Goal: Navigation & Orientation: Find specific page/section

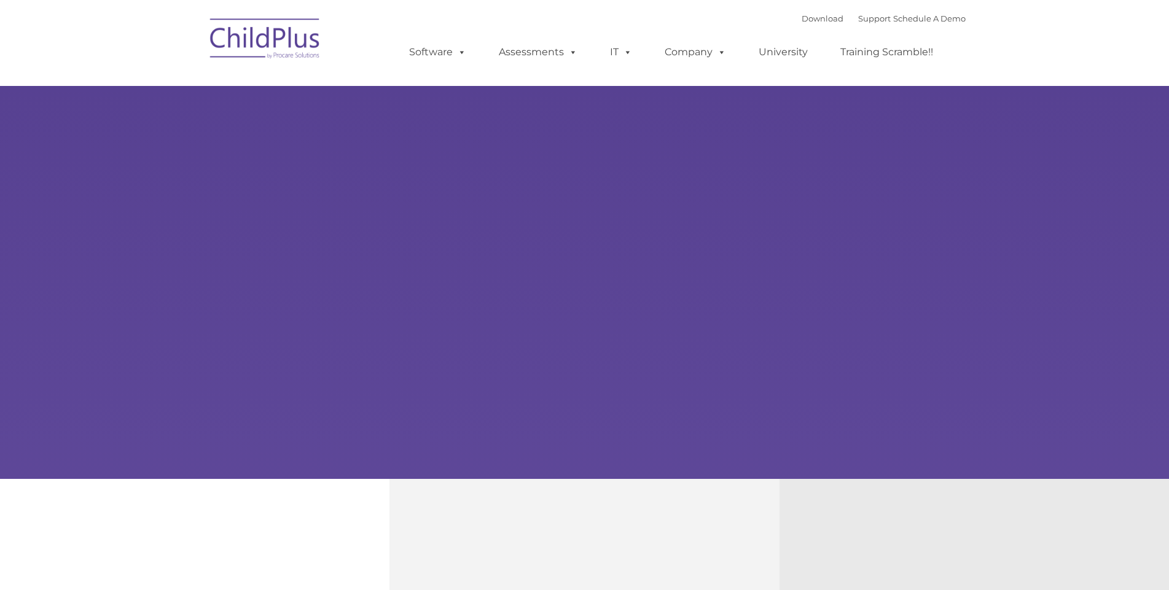
type input ""
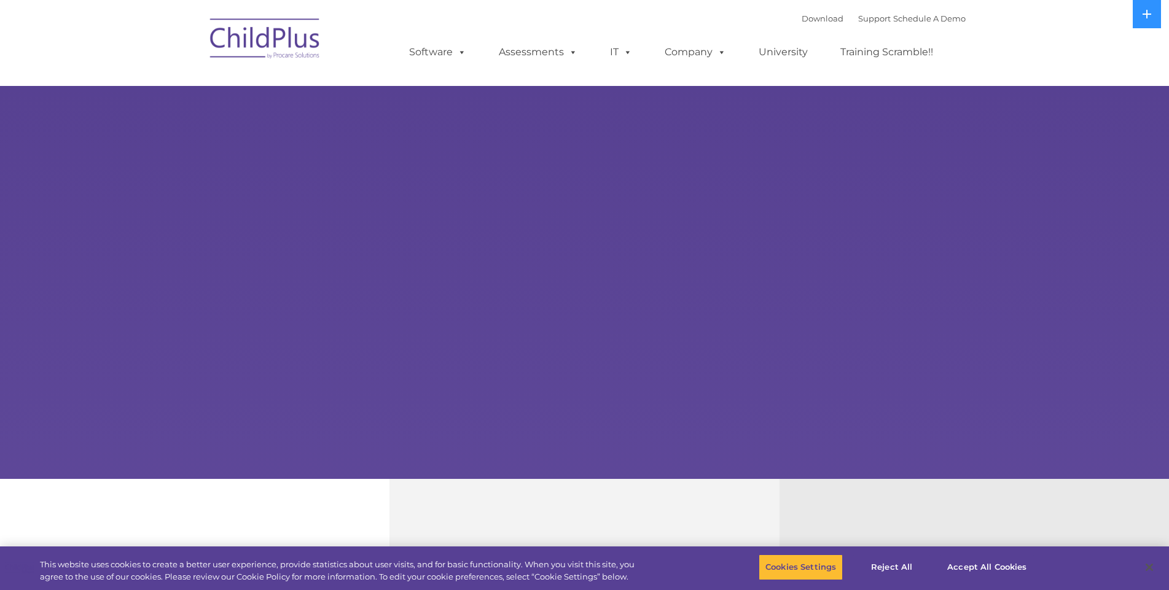
select select "MEDIUM"
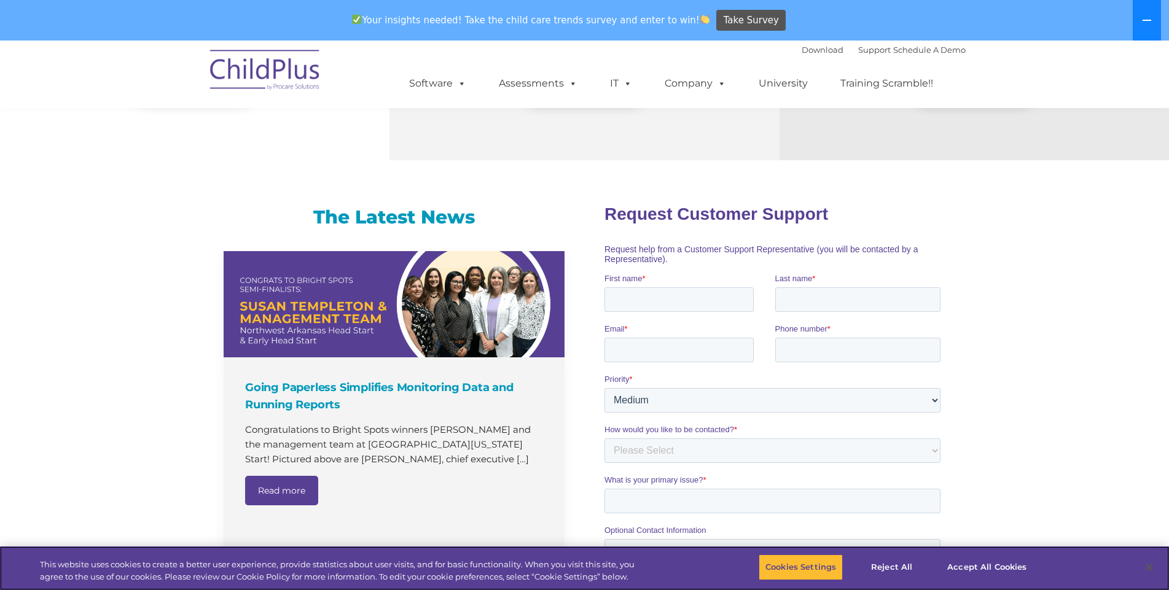
scroll to position [645, 0]
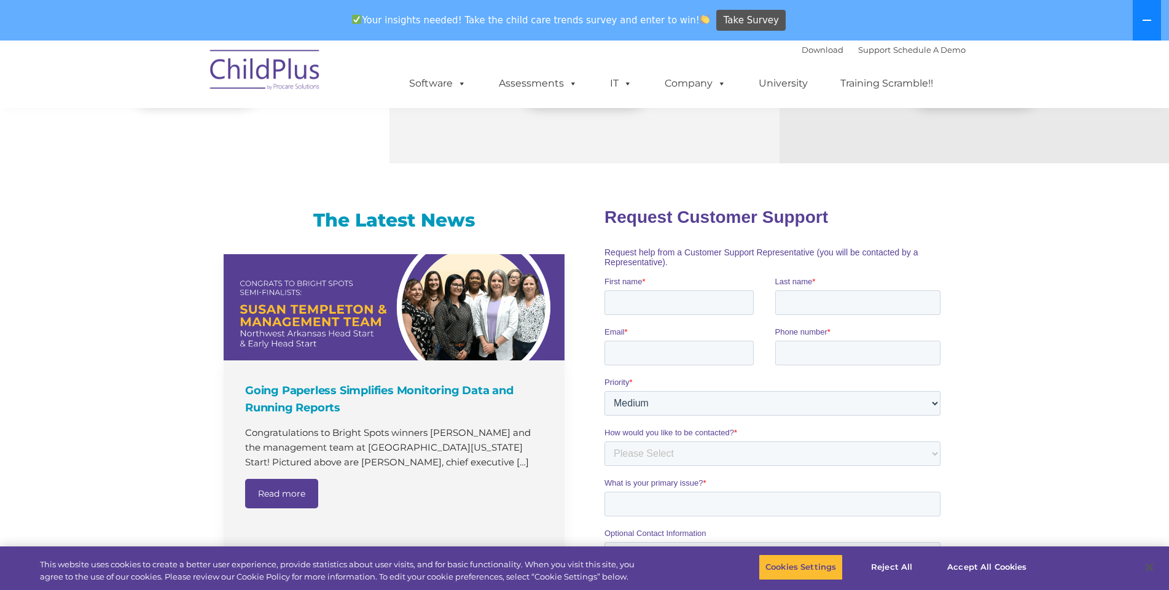
click at [1155, 16] on button at bounding box center [1147, 20] width 28 height 41
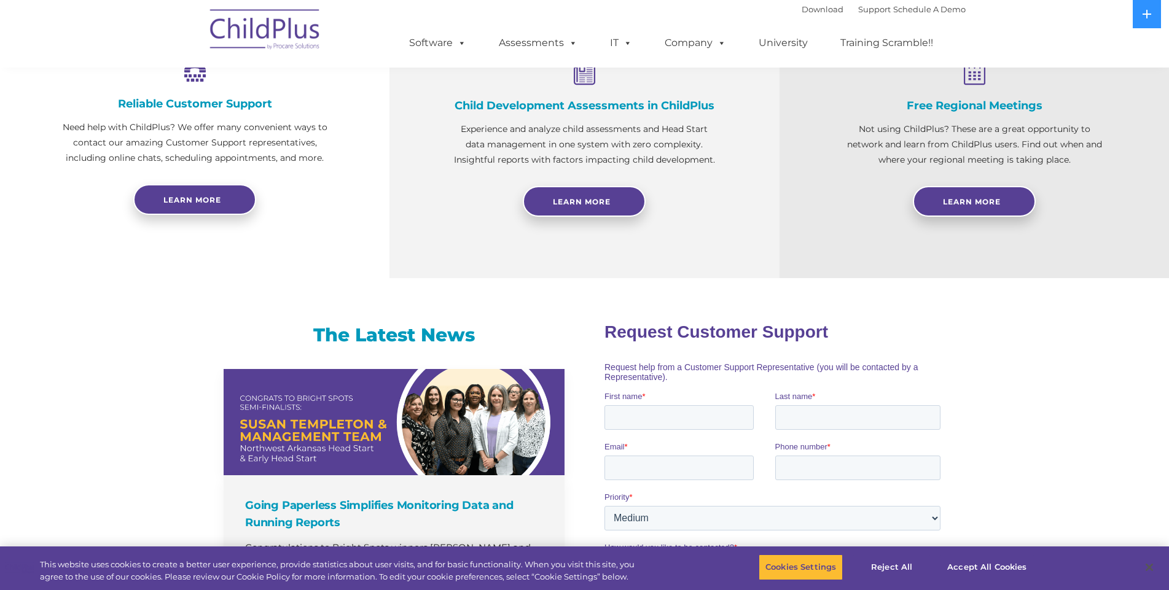
scroll to position [0, 0]
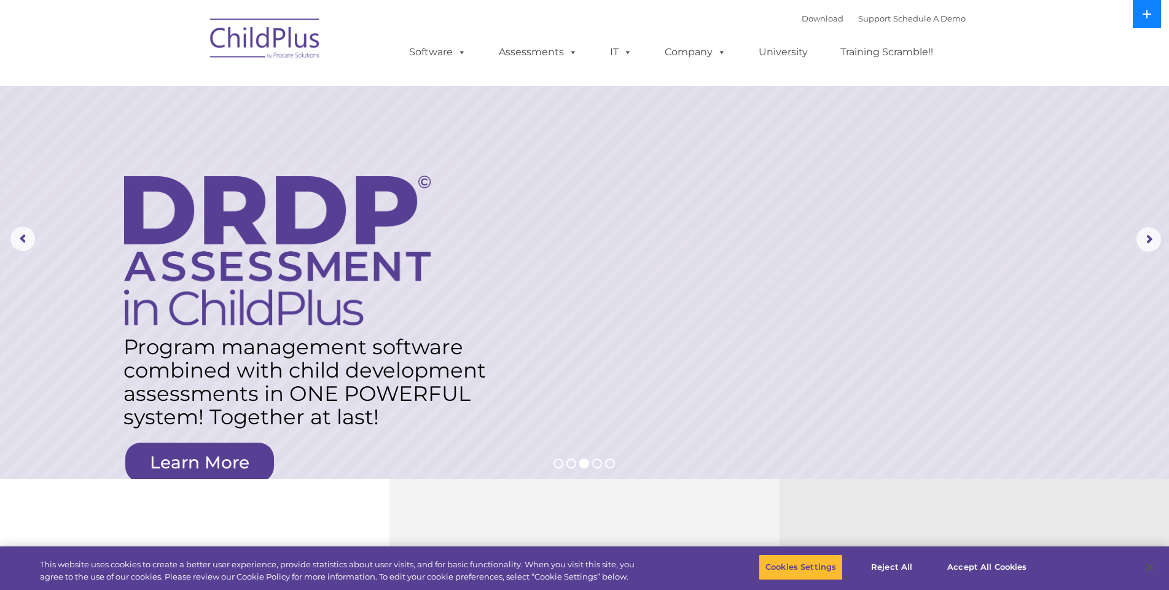
click at [1150, 19] on button at bounding box center [1147, 14] width 28 height 28
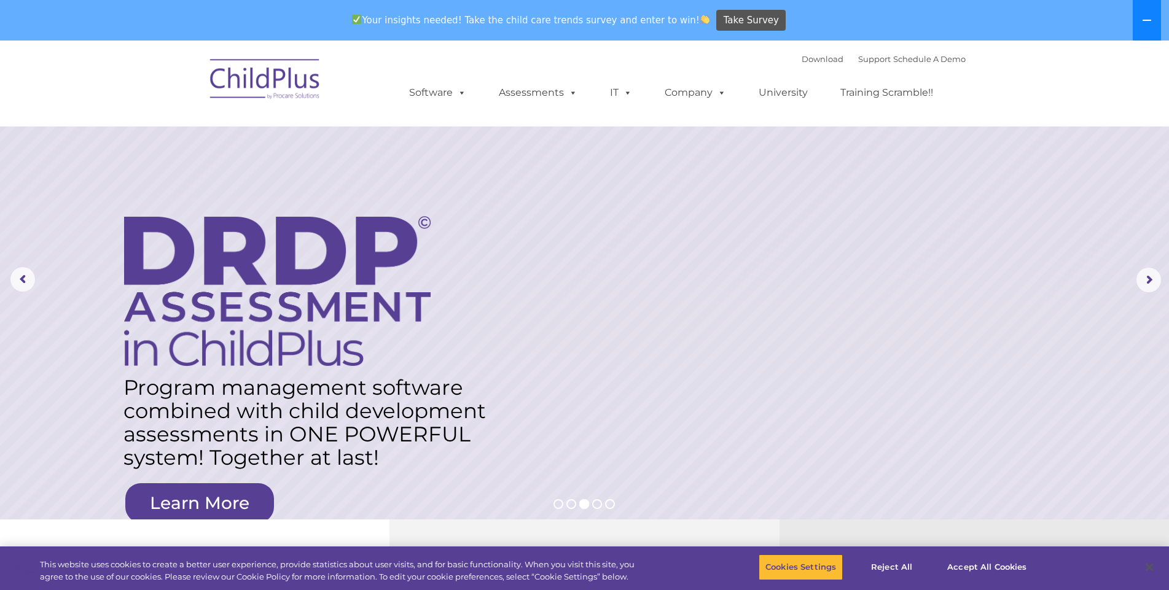
click at [1150, 19] on icon at bounding box center [1147, 20] width 10 height 10
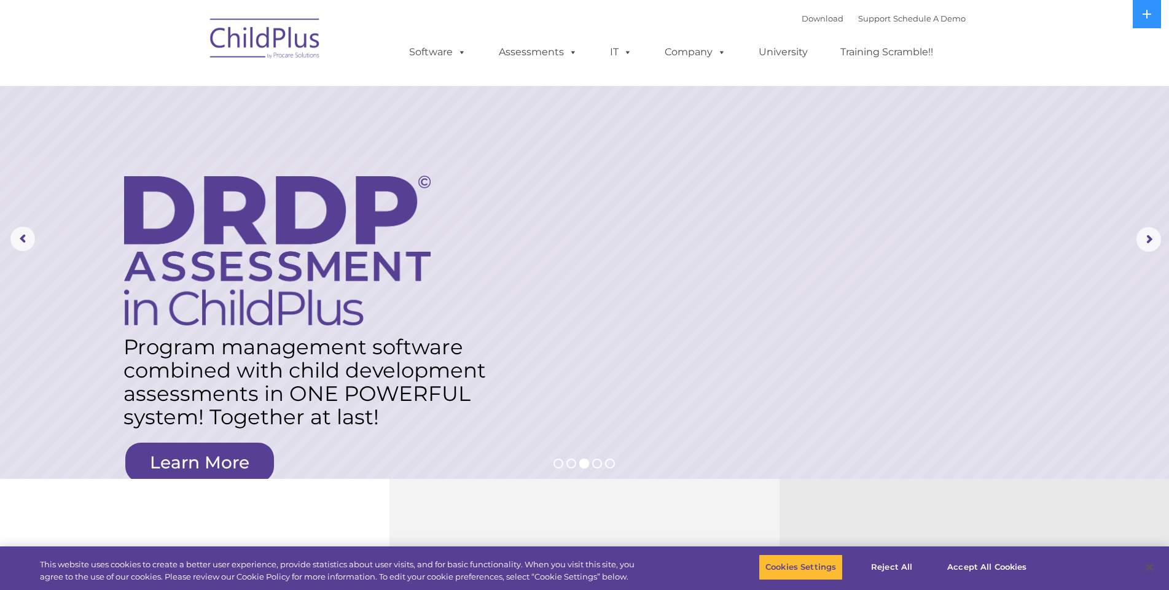
click at [262, 47] on img at bounding box center [265, 40] width 123 height 61
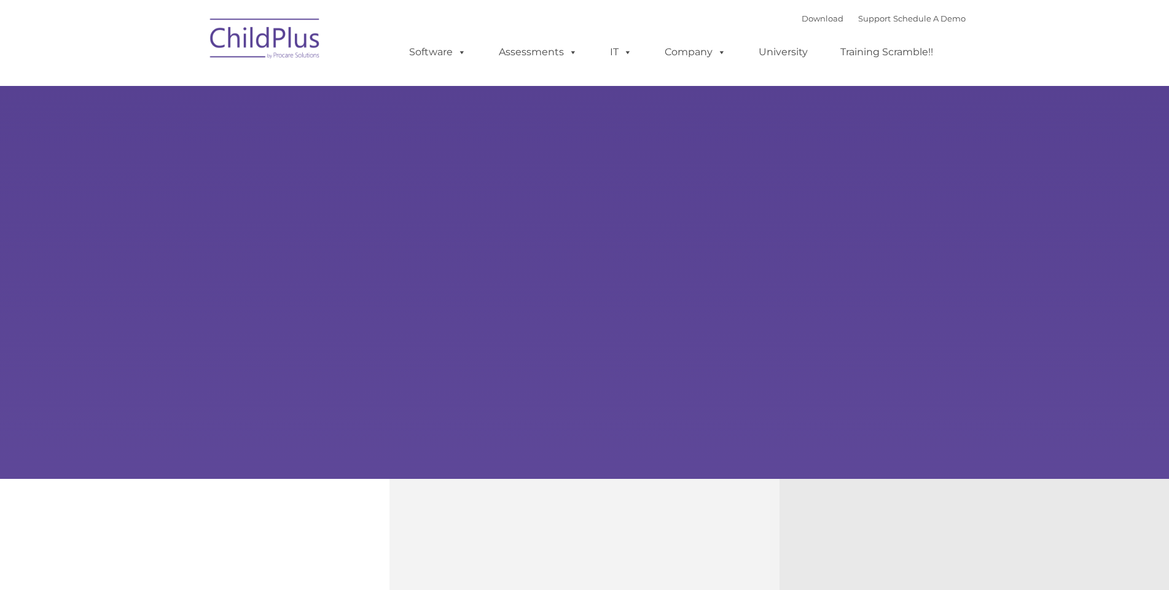
type input ""
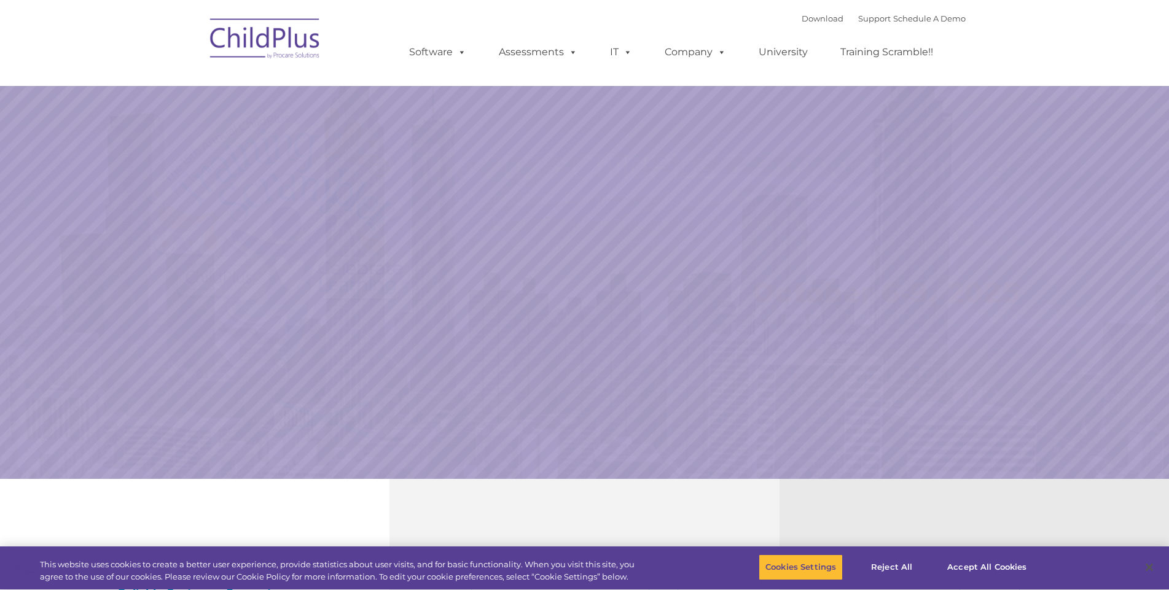
select select "MEDIUM"
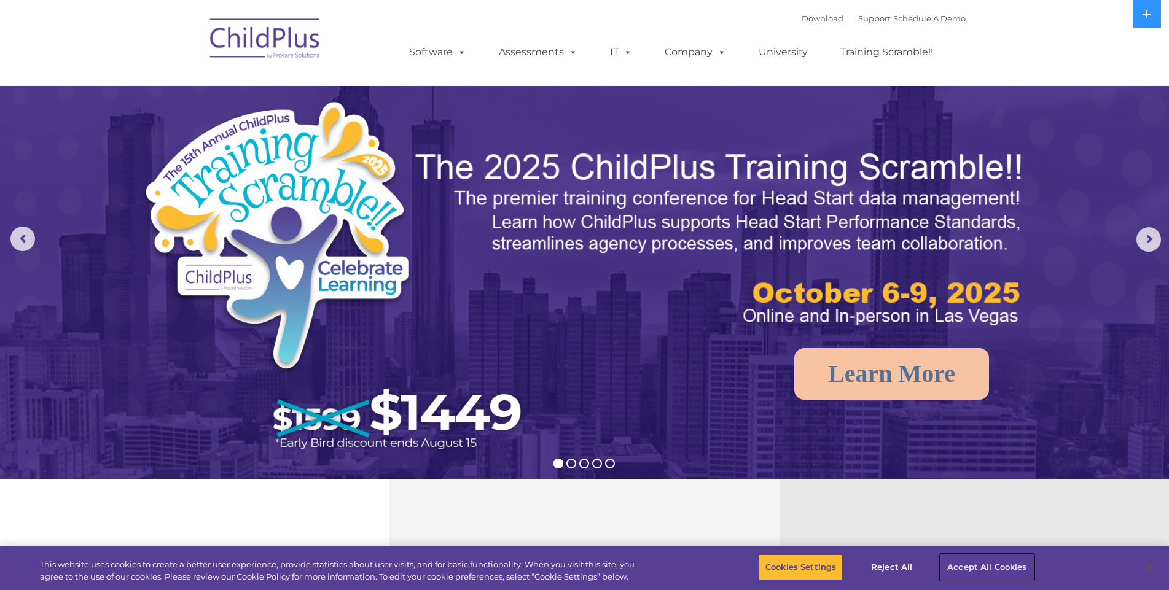
click at [986, 572] on button "Accept All Cookies" at bounding box center [987, 568] width 93 height 26
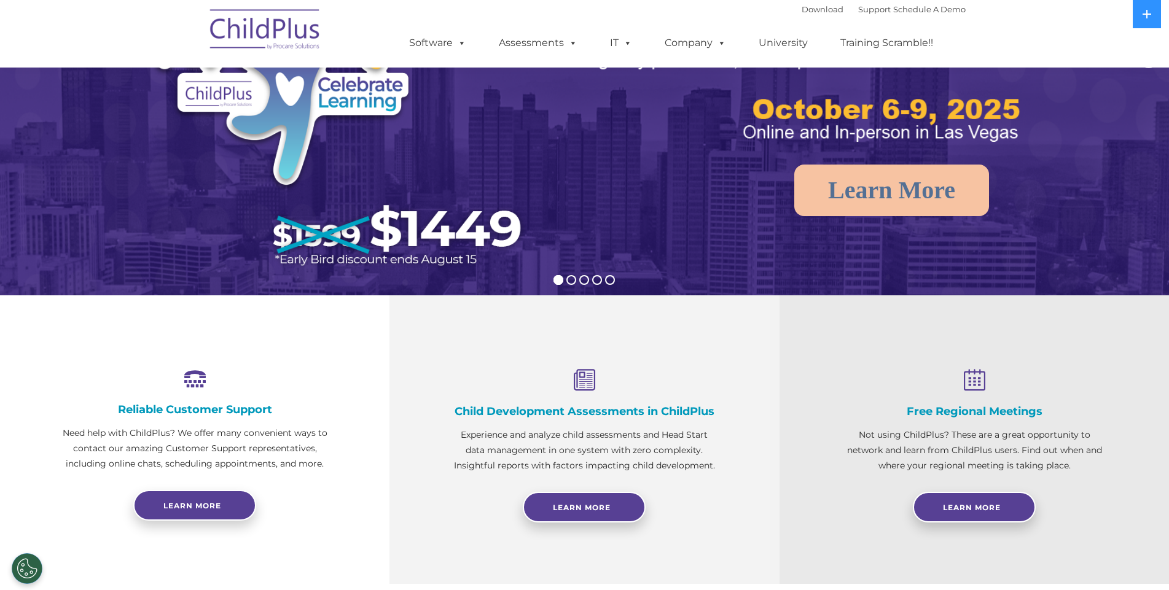
scroll to position [184, 0]
click at [582, 509] on span "Learn More" at bounding box center [582, 507] width 58 height 9
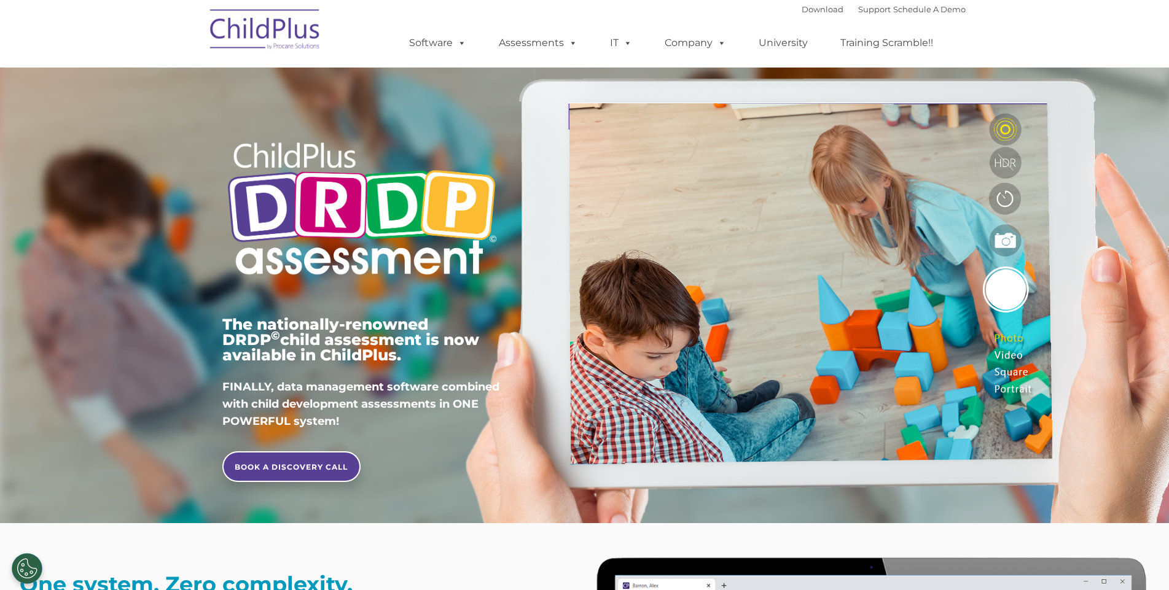
type input ""
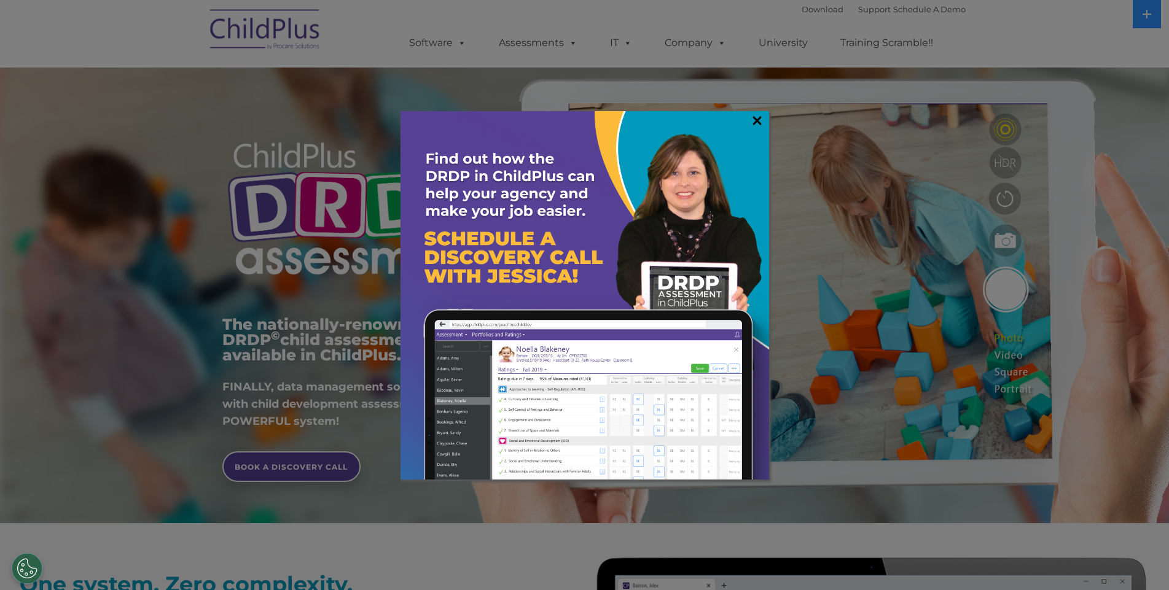
click at [754, 122] on link "×" at bounding box center [757, 120] width 14 height 12
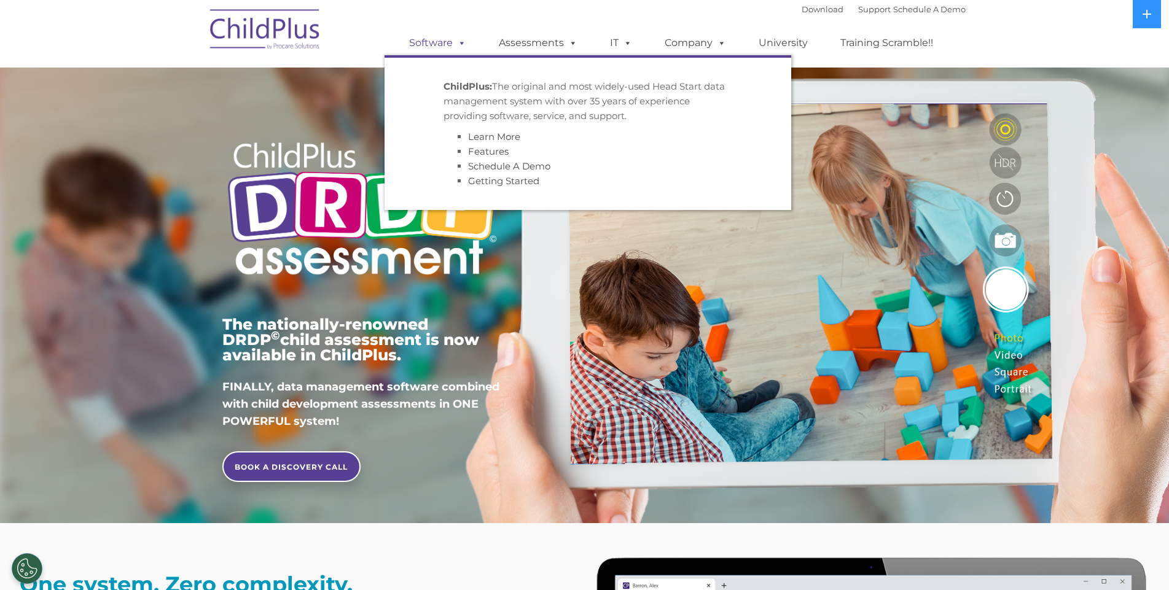
click at [456, 42] on span at bounding box center [460, 43] width 14 height 12
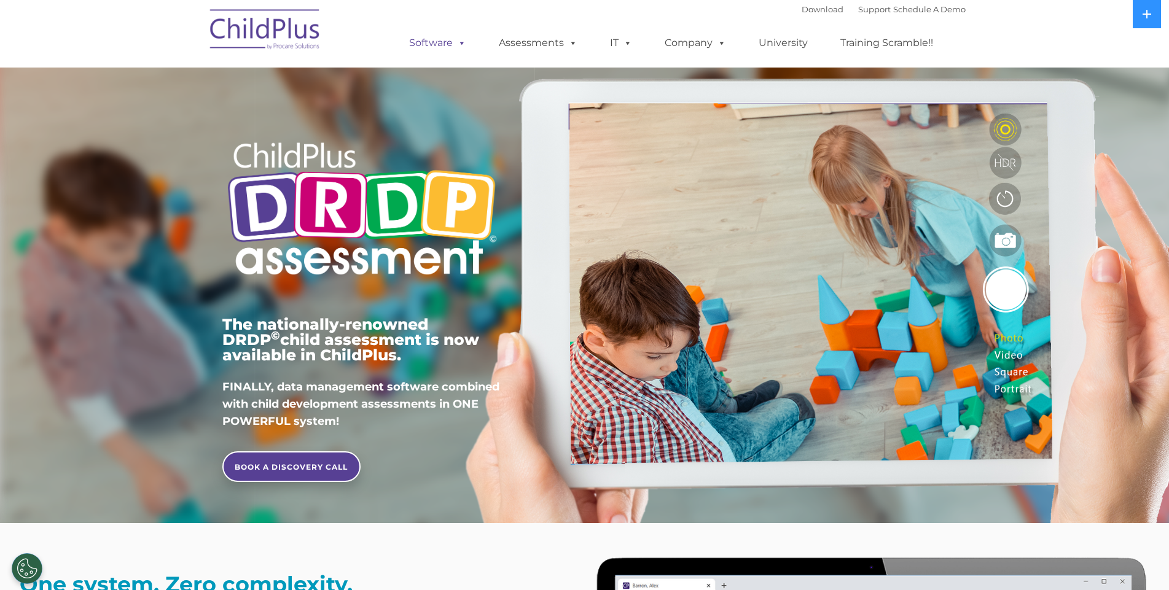
click at [428, 44] on link "Software" at bounding box center [438, 43] width 82 height 25
